Goal: Task Accomplishment & Management: Manage account settings

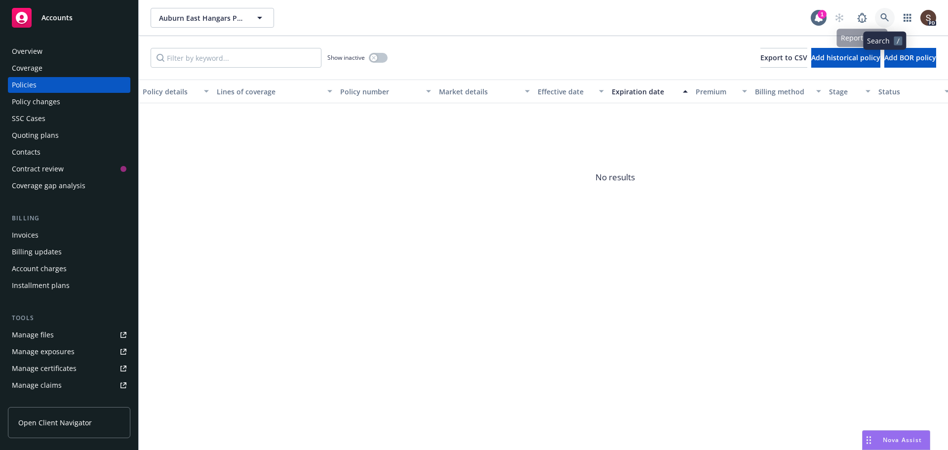
click at [894, 12] on link at bounding box center [885, 18] width 20 height 20
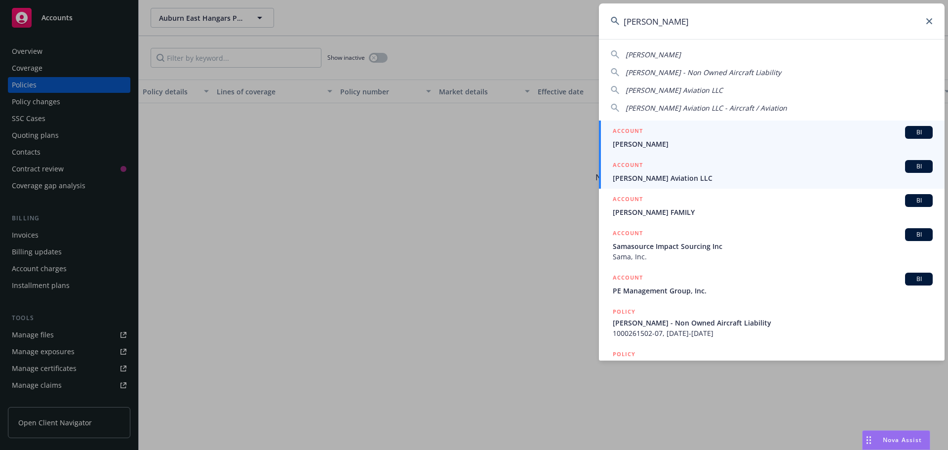
type input "[PERSON_NAME]"
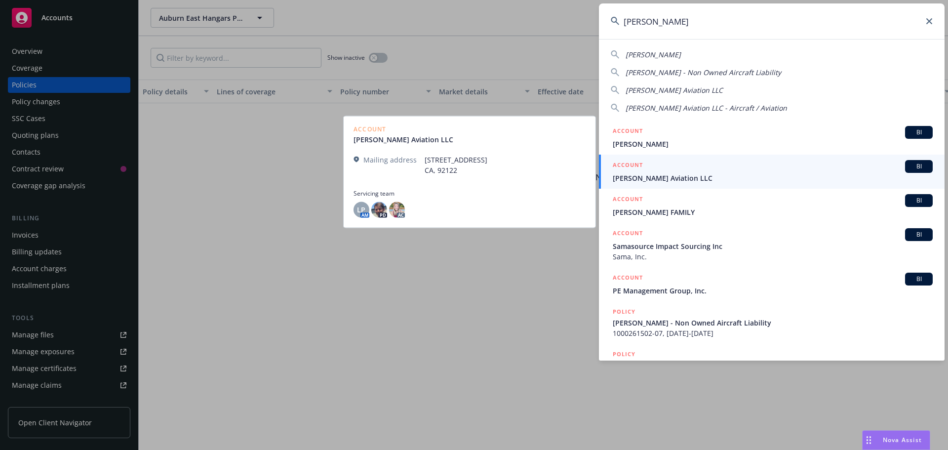
click at [679, 179] on span "[PERSON_NAME] Aviation LLC" at bounding box center [773, 178] width 320 height 10
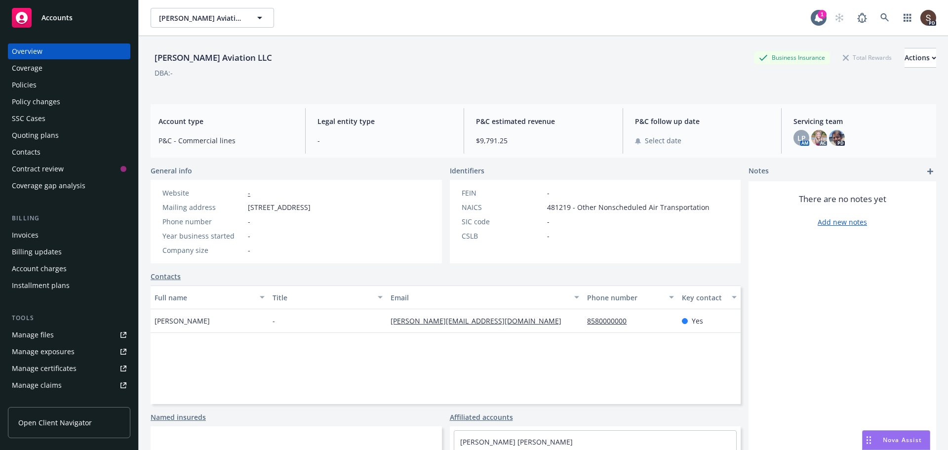
click at [38, 240] on div "Invoices" at bounding box center [69, 235] width 115 height 16
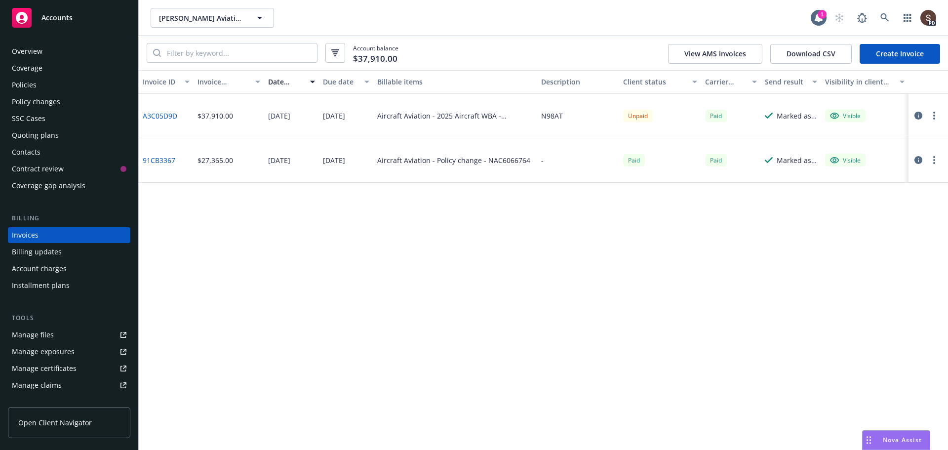
click at [49, 78] on div "Policies" at bounding box center [69, 85] width 115 height 16
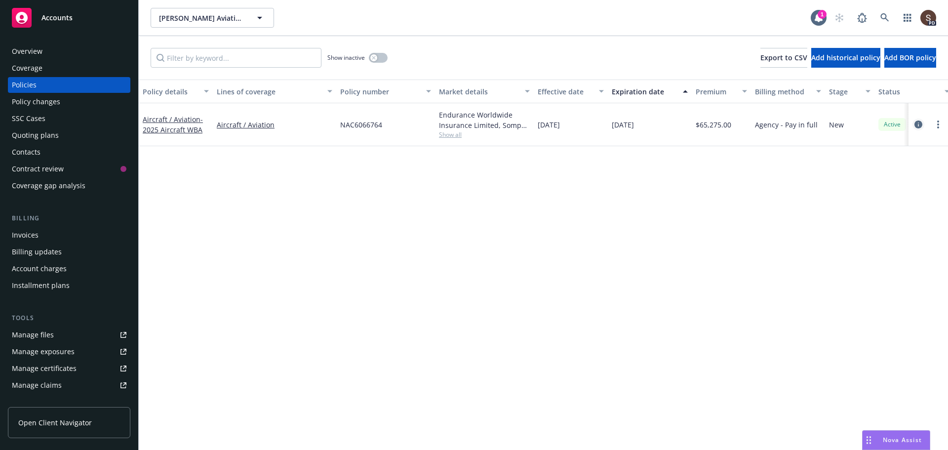
click at [921, 123] on icon "circleInformation" at bounding box center [919, 125] width 8 height 8
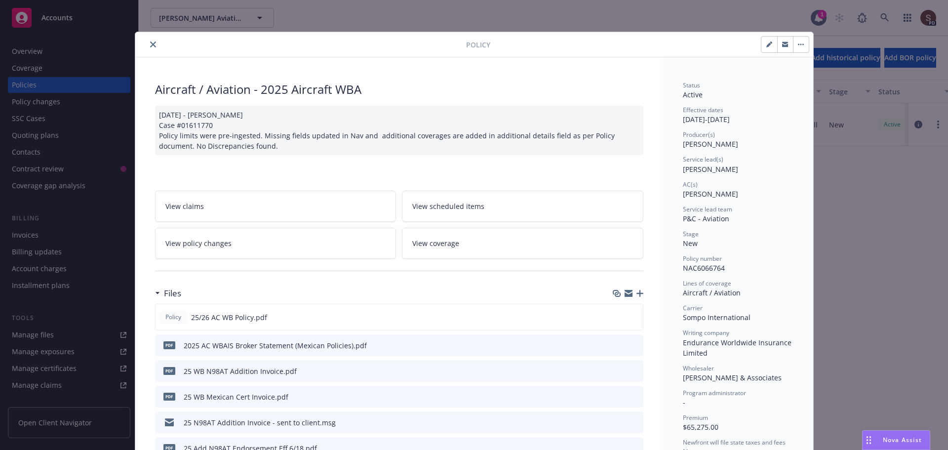
click at [315, 252] on link "View policy changes" at bounding box center [276, 243] width 242 height 31
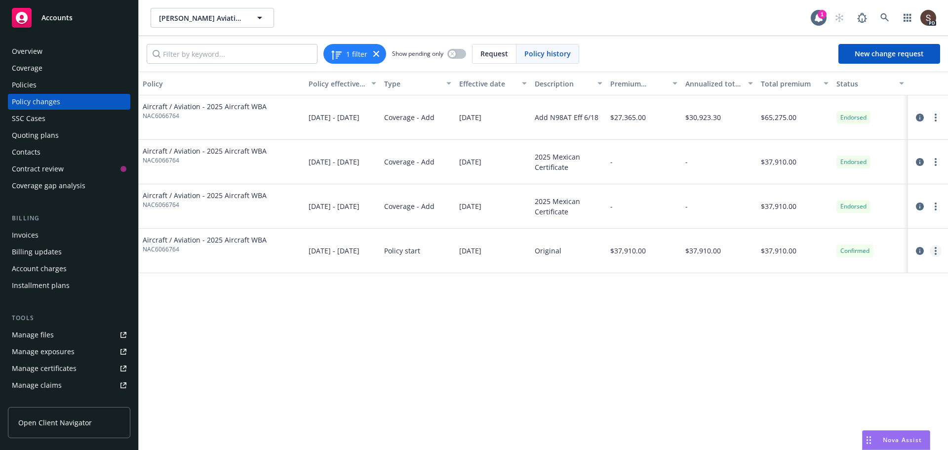
click at [936, 253] on circle "more" at bounding box center [936, 254] width 2 height 2
click at [816, 328] on link "Edit billing info" at bounding box center [856, 331] width 169 height 20
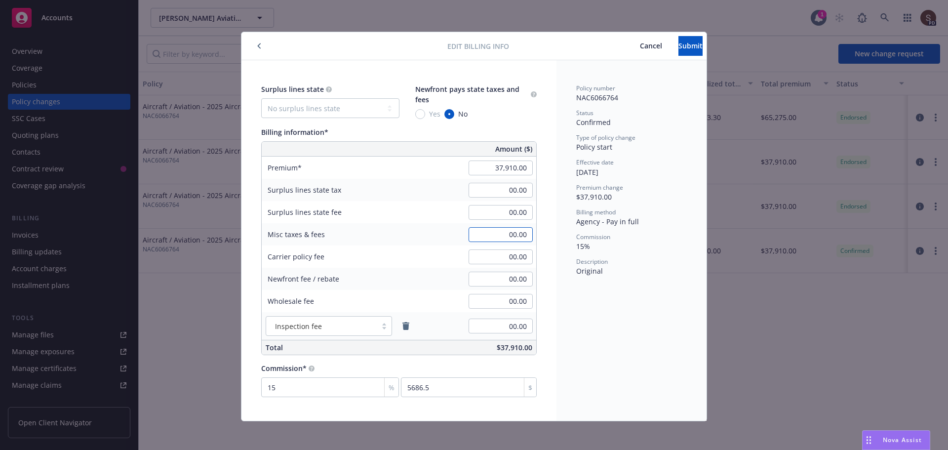
click at [499, 235] on input "00.00" at bounding box center [501, 234] width 64 height 15
type input "181.00"
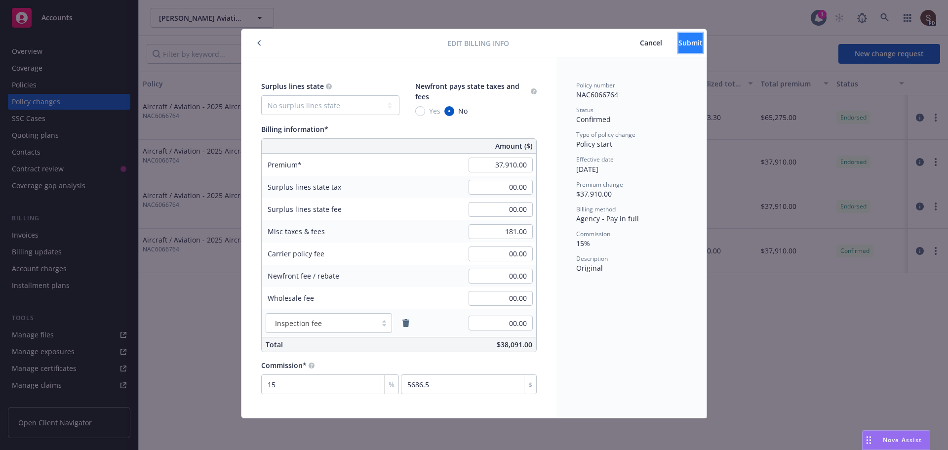
click at [682, 51] on button "Submit" at bounding box center [691, 43] width 24 height 20
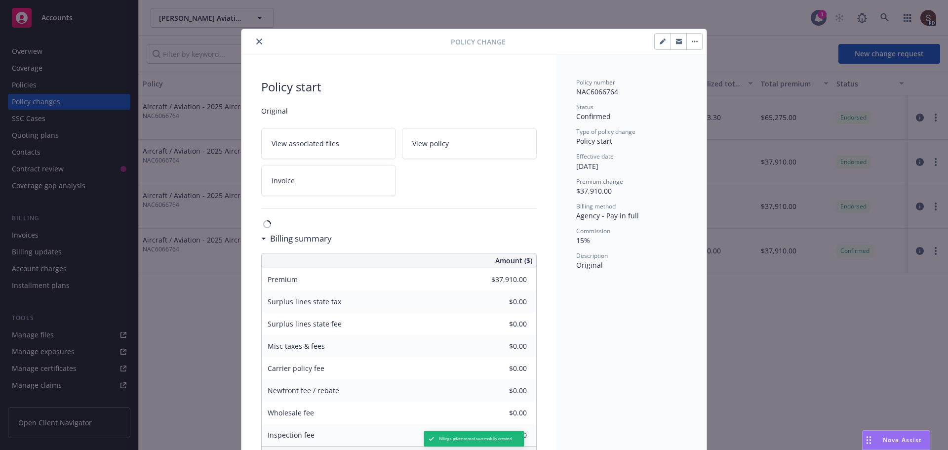
type input "$181.00"
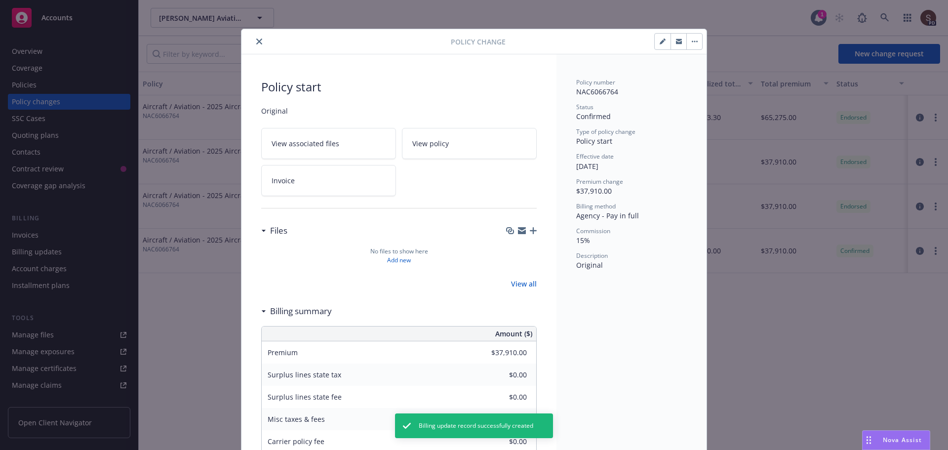
drag, startPoint x: 260, startPoint y: 38, endPoint x: 248, endPoint y: 56, distance: 21.8
click at [257, 40] on button "close" at bounding box center [259, 42] width 12 height 12
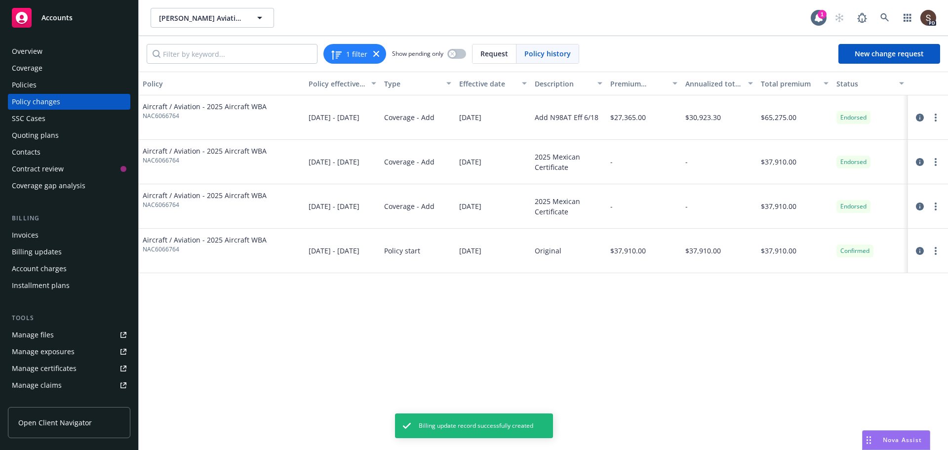
click at [25, 237] on div "Invoices" at bounding box center [25, 235] width 27 height 16
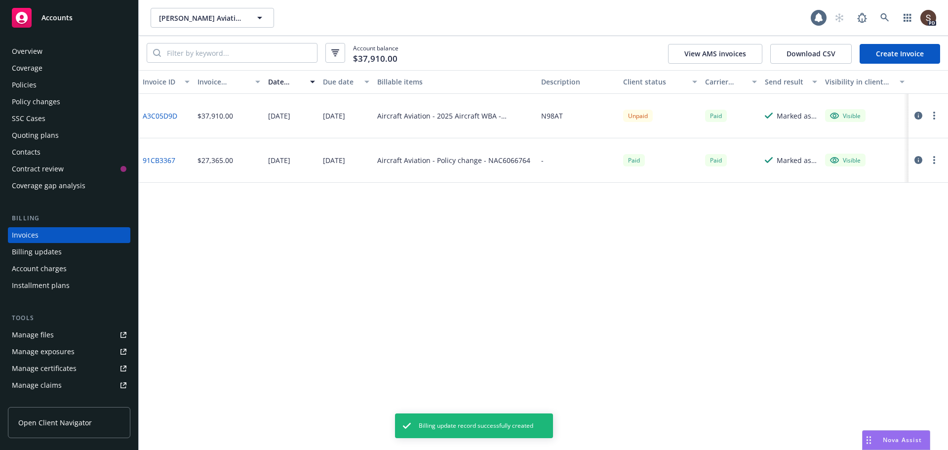
drag, startPoint x: 913, startPoint y: 51, endPoint x: 908, endPoint y: 57, distance: 7.7
click at [913, 51] on link "Create Invoice" at bounding box center [900, 54] width 81 height 20
